Goal: Leave review/rating

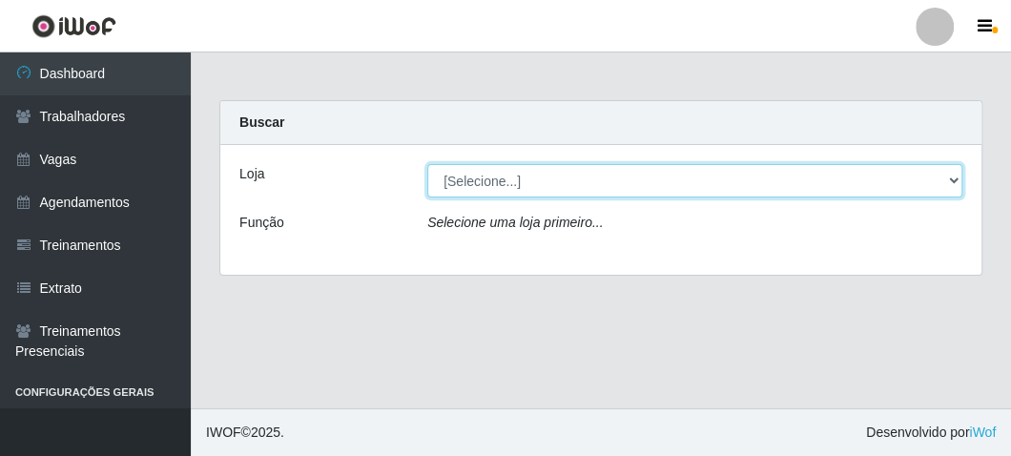
click at [516, 193] on select "[Selecione...] FrigoMaster" at bounding box center [694, 180] width 535 height 33
select select "392"
click at [427, 164] on select "[Selecione...] FrigoMaster" at bounding box center [694, 180] width 535 height 33
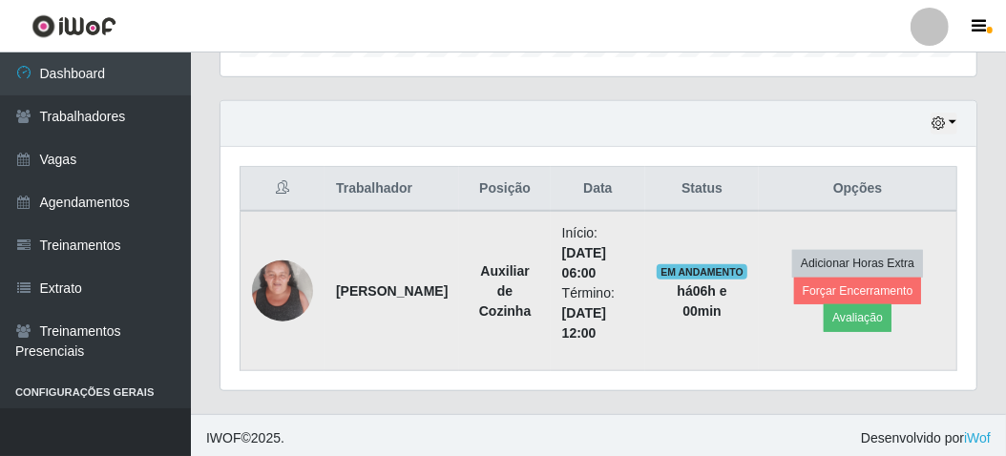
scroll to position [626, 0]
click at [834, 317] on button "Avaliação" at bounding box center [857, 316] width 68 height 27
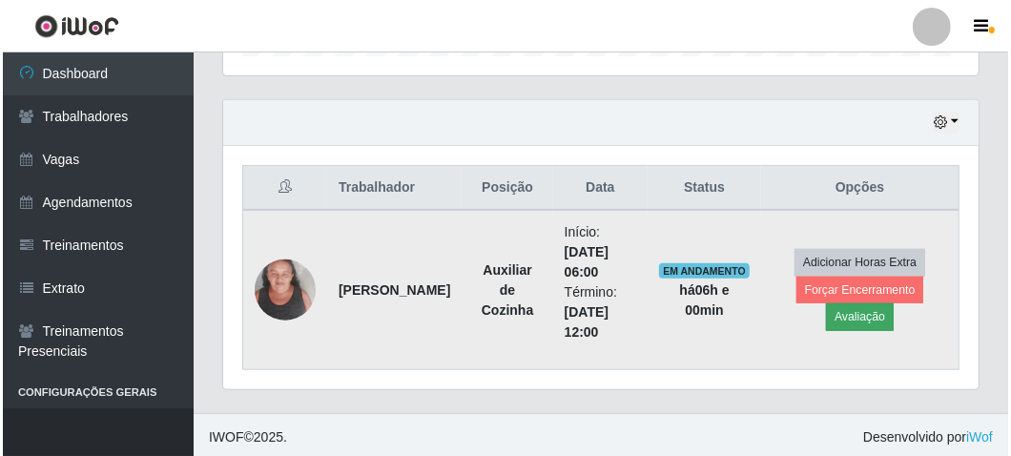
scroll to position [395, 747]
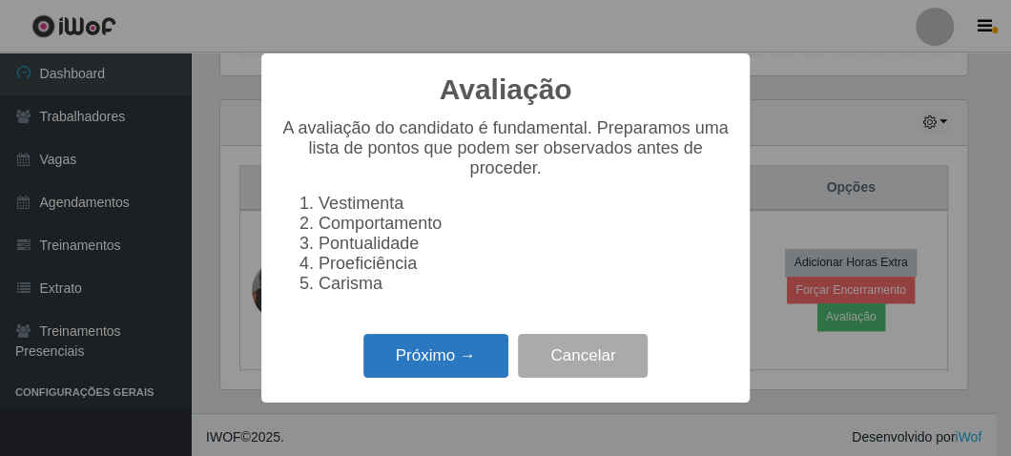
click at [435, 366] on button "Próximo →" at bounding box center [436, 356] width 145 height 45
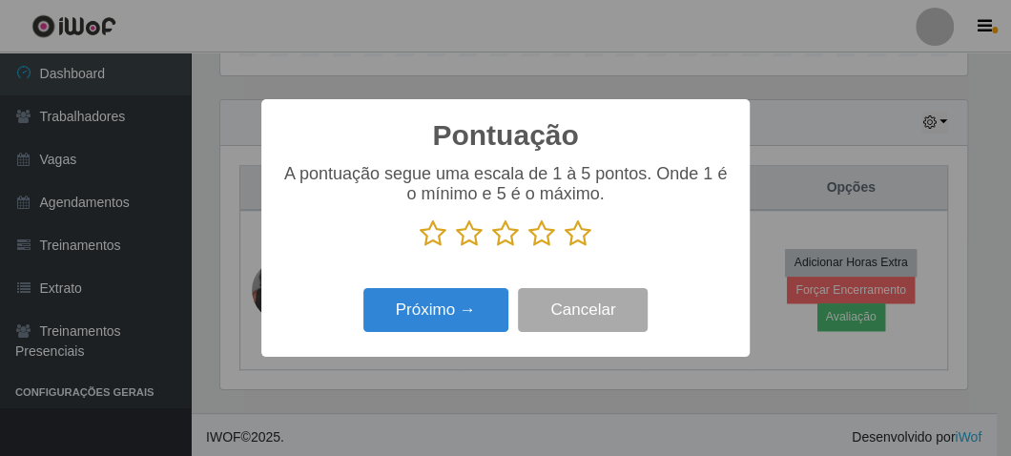
scroll to position [953809, 953458]
click at [580, 235] on icon at bounding box center [578, 233] width 27 height 29
click at [565, 248] on input "radio" at bounding box center [565, 248] width 0 height 0
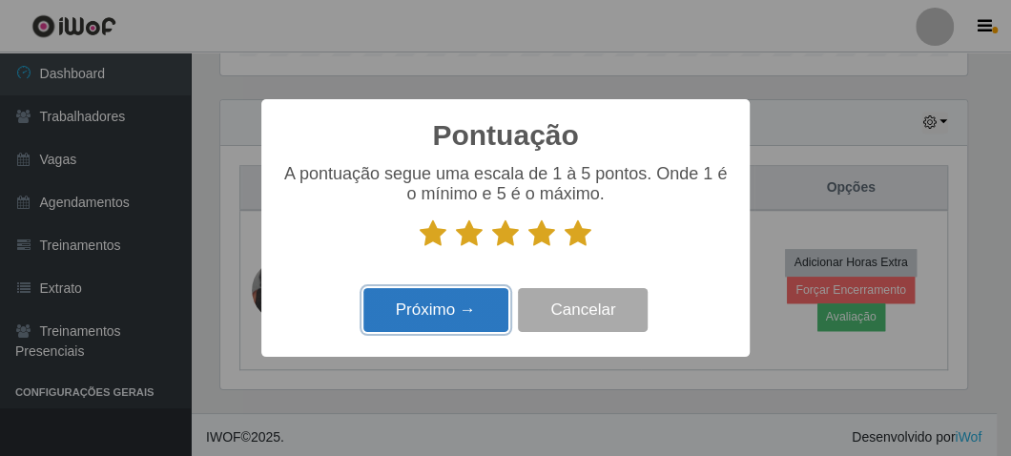
click at [369, 322] on button "Próximo →" at bounding box center [436, 310] width 145 height 45
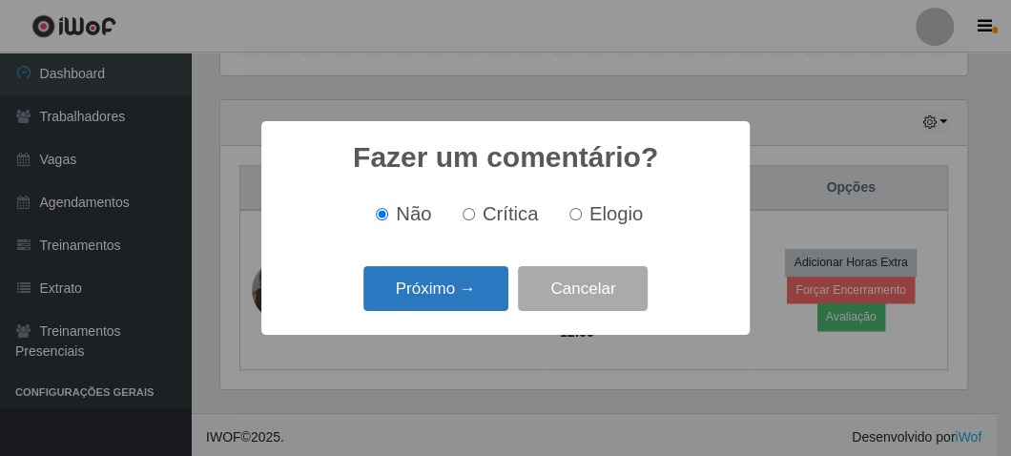
click at [419, 300] on button "Próximo →" at bounding box center [436, 288] width 145 height 45
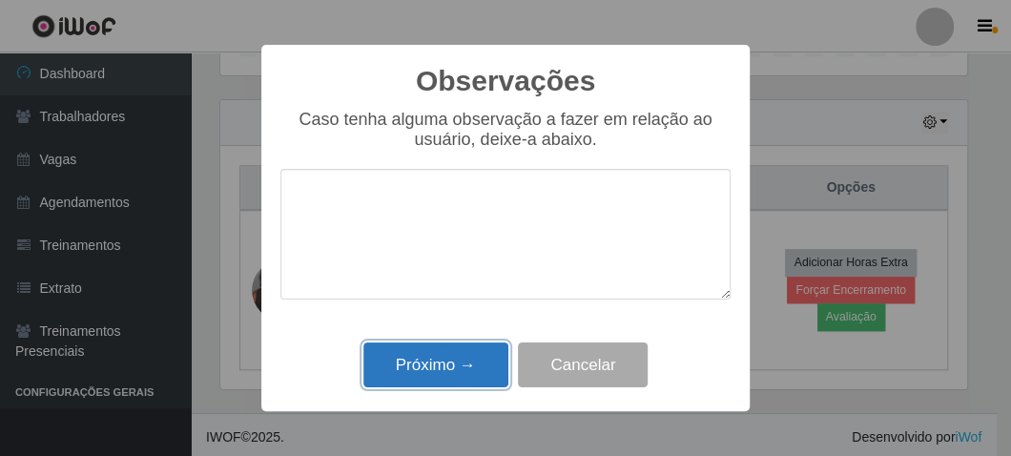
click at [457, 360] on button "Próximo →" at bounding box center [436, 365] width 145 height 45
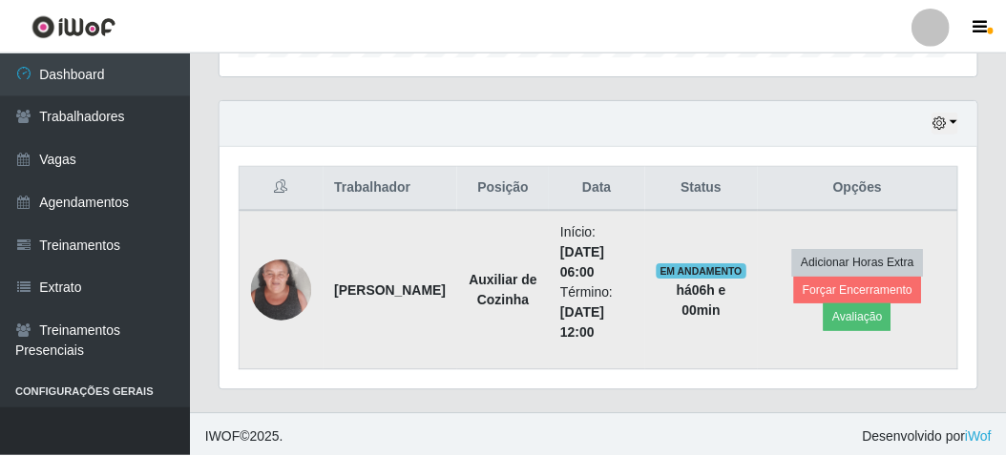
scroll to position [395, 756]
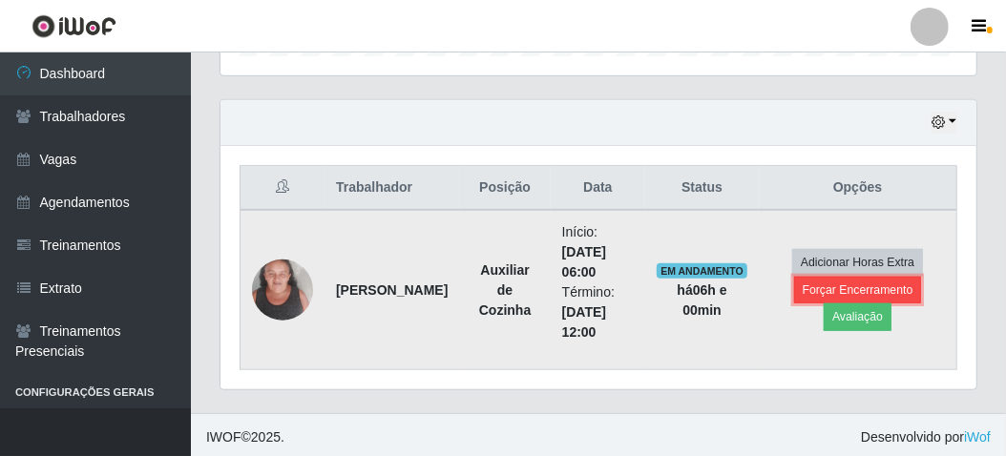
click at [819, 284] on button "Forçar Encerramento" at bounding box center [858, 290] width 128 height 27
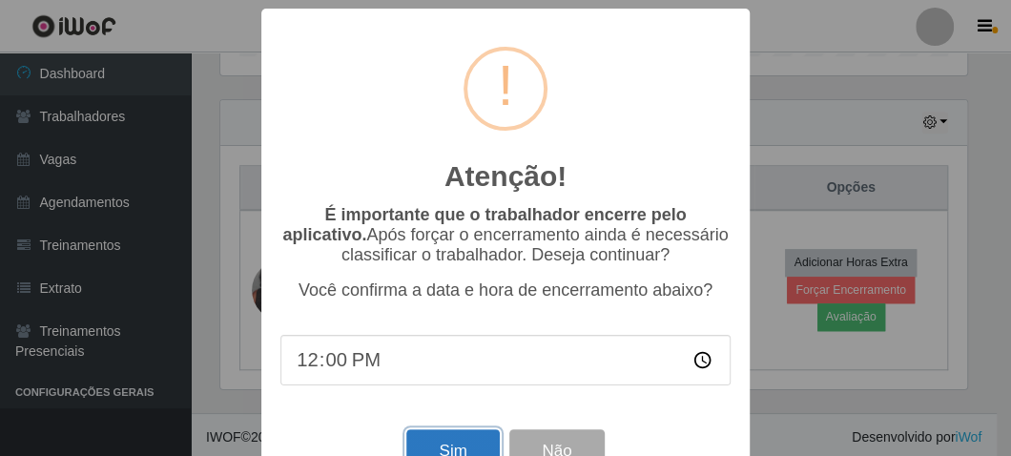
click at [431, 448] on button "Sim" at bounding box center [452, 451] width 93 height 45
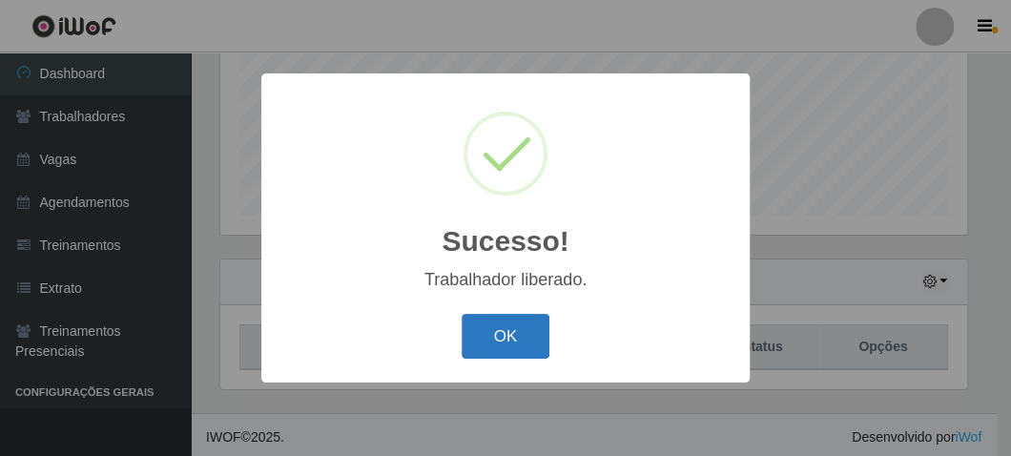
click at [507, 325] on button "OK" at bounding box center [506, 336] width 89 height 45
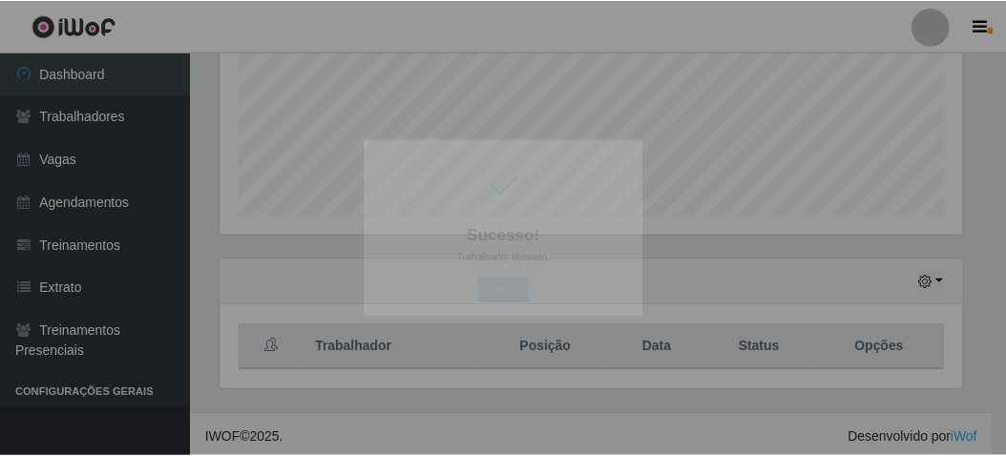
scroll to position [395, 756]
